Goal: Navigation & Orientation: Find specific page/section

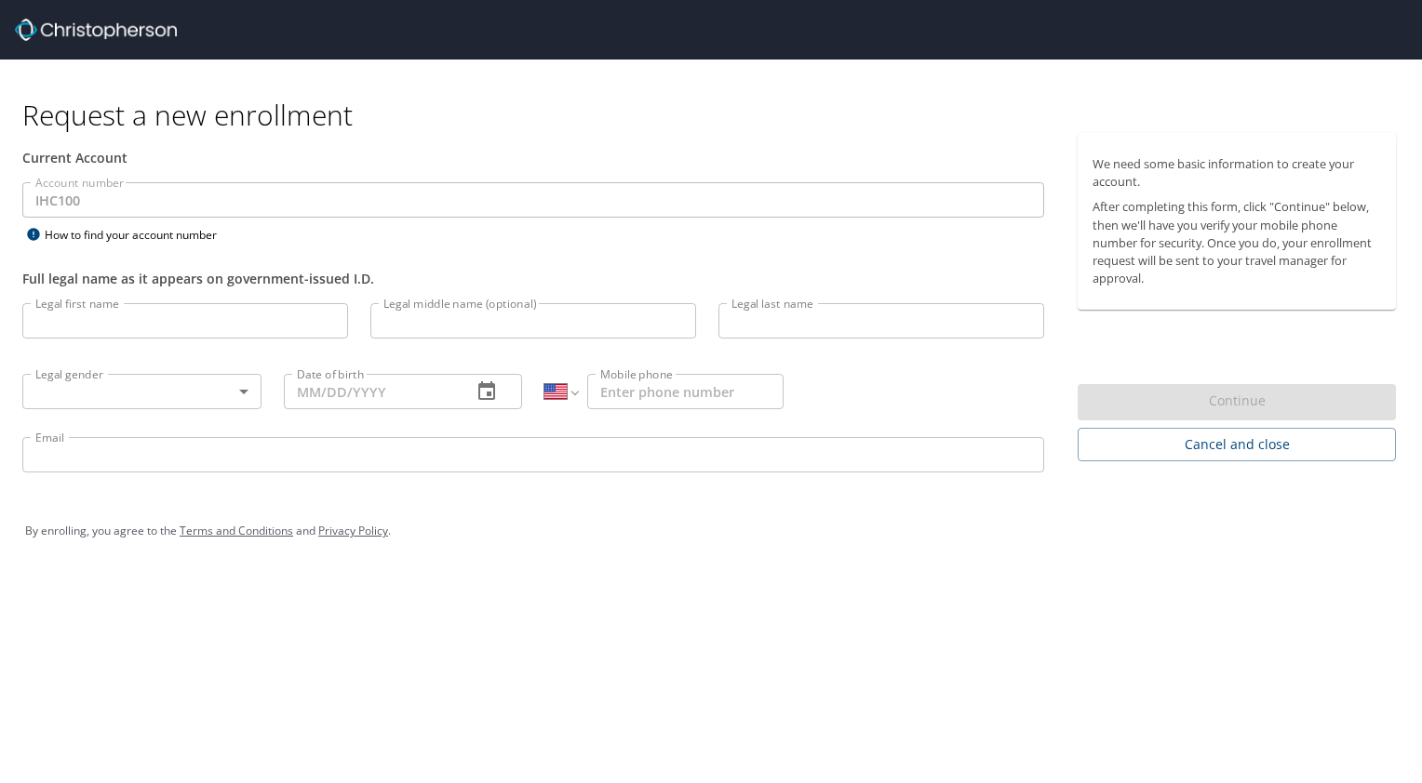
select select "US"
click at [86, 31] on img at bounding box center [96, 30] width 162 height 22
click at [1215, 444] on span "Cancel and close" at bounding box center [1236, 445] width 288 height 23
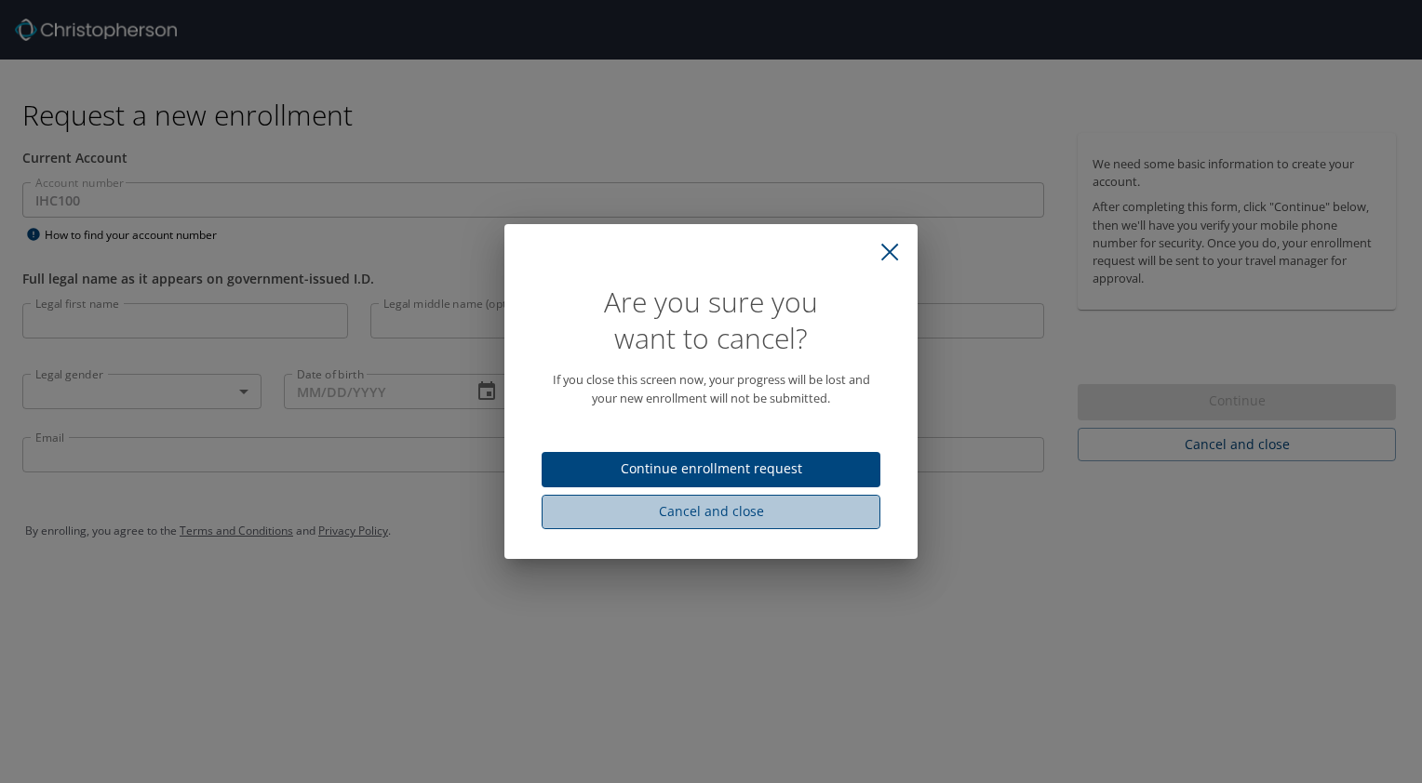
click at [824, 511] on span "Cancel and close" at bounding box center [710, 512] width 309 height 23
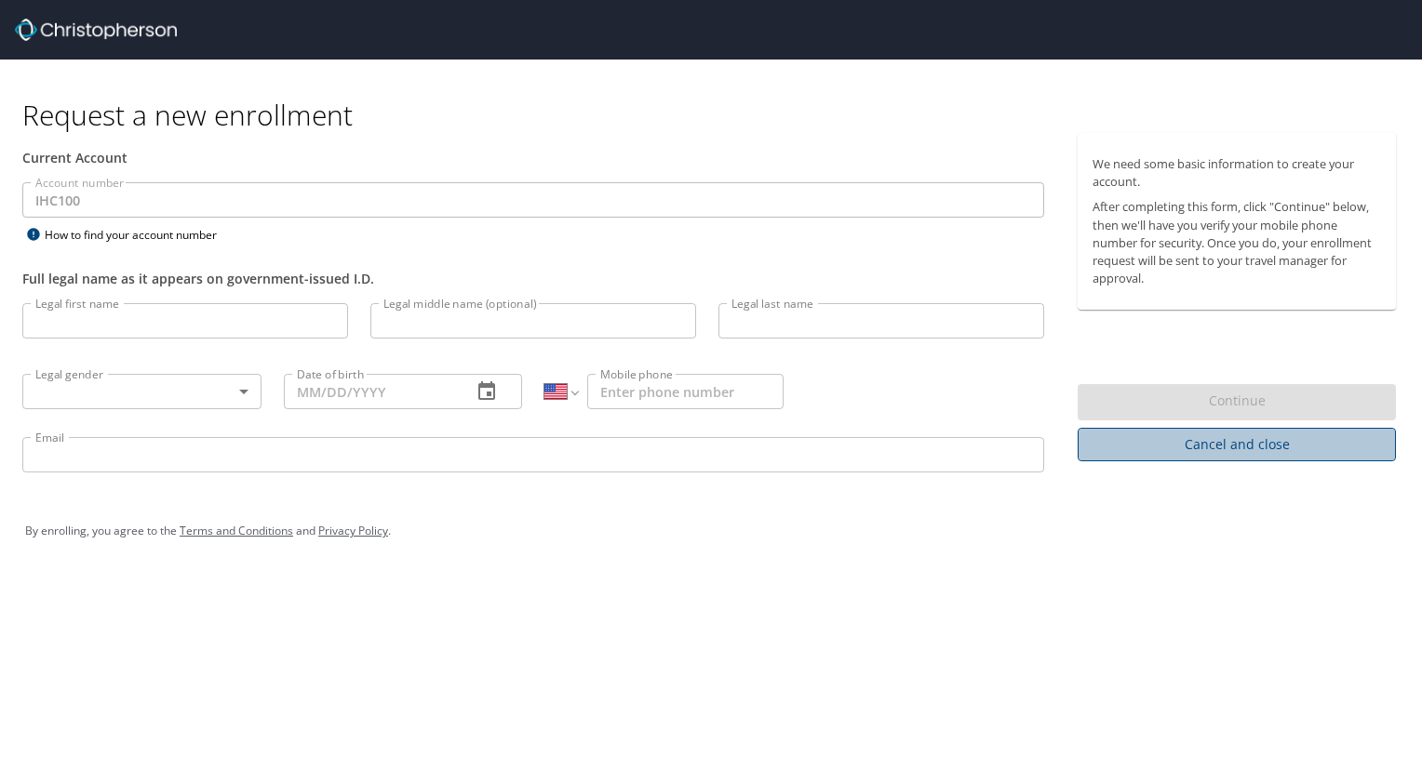
click at [1161, 448] on span "Cancel and close" at bounding box center [1236, 445] width 288 height 23
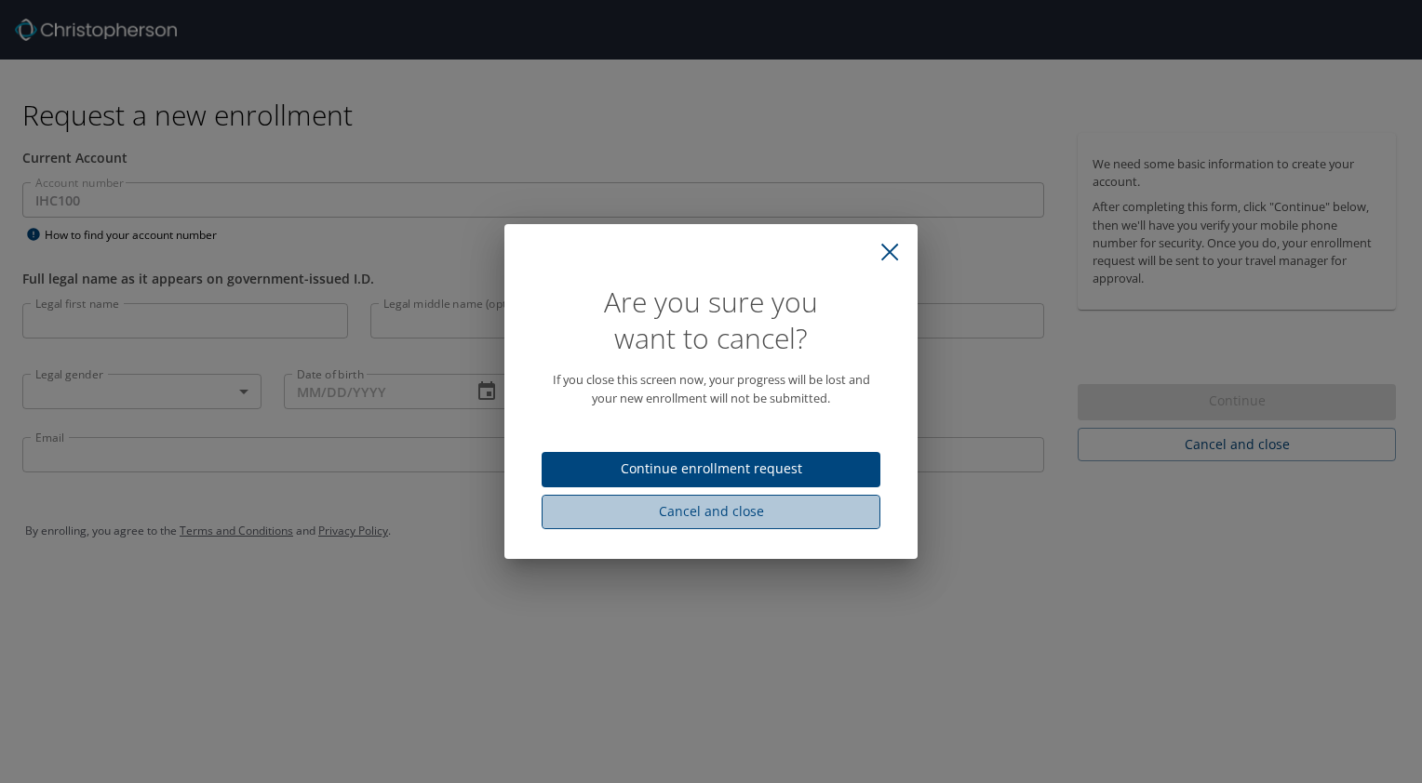
click at [825, 508] on span "Cancel and close" at bounding box center [710, 512] width 309 height 23
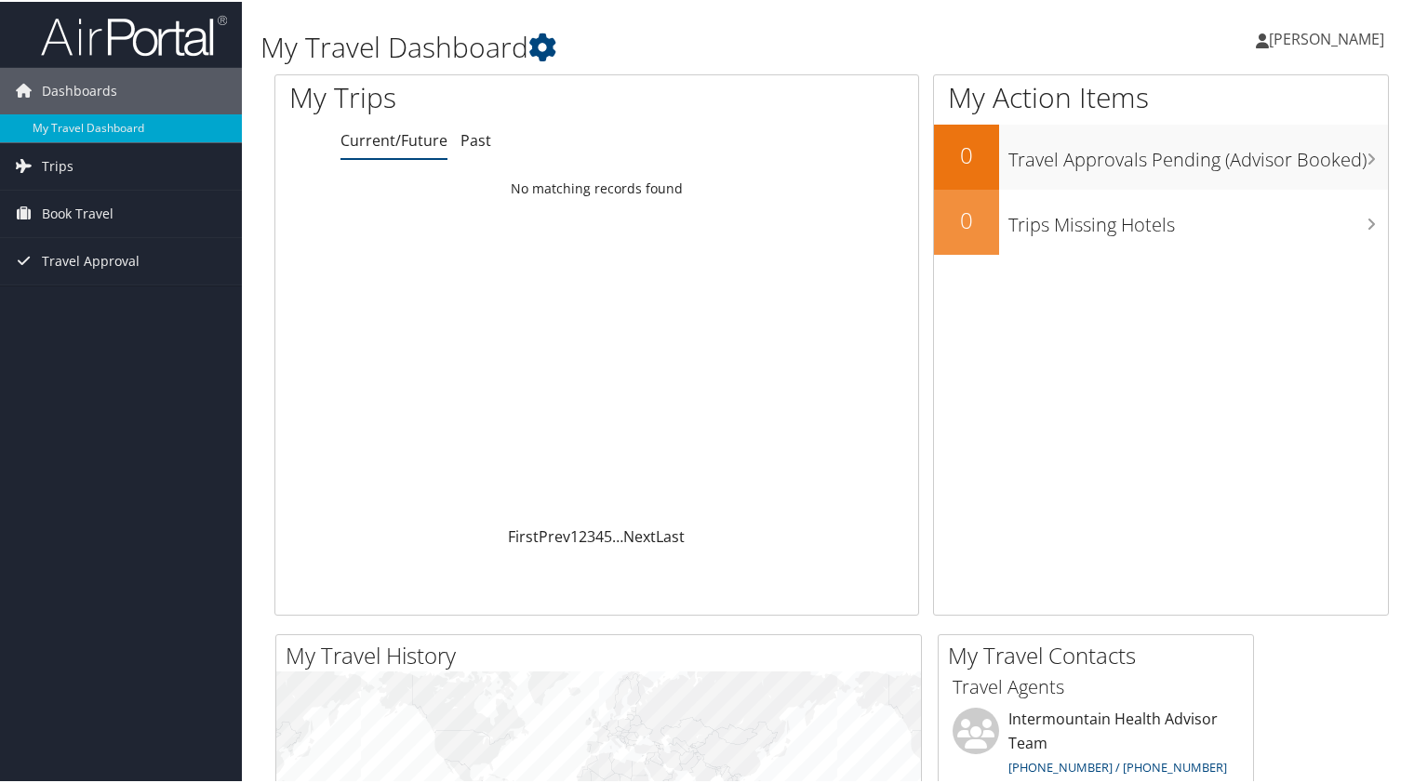
click at [1288, 36] on span "Jared Lopez-Carrasco" at bounding box center [1326, 37] width 115 height 20
click at [1213, 167] on link "View Travel Profile" at bounding box center [1276, 166] width 207 height 32
